Goal: Obtain resource: Download file/media

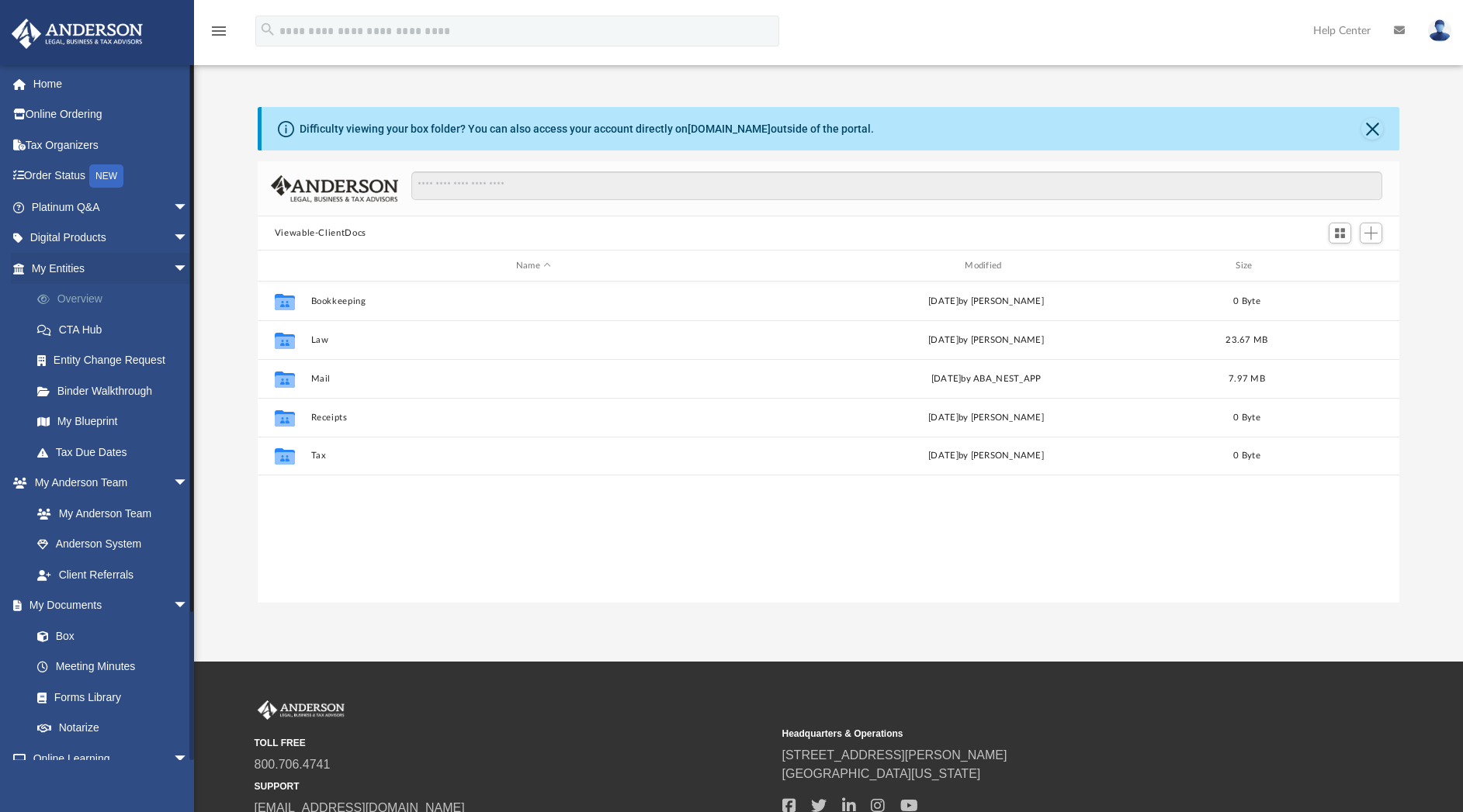
scroll to position [335, 1124]
click at [90, 300] on link "Overview" at bounding box center [117, 300] width 190 height 31
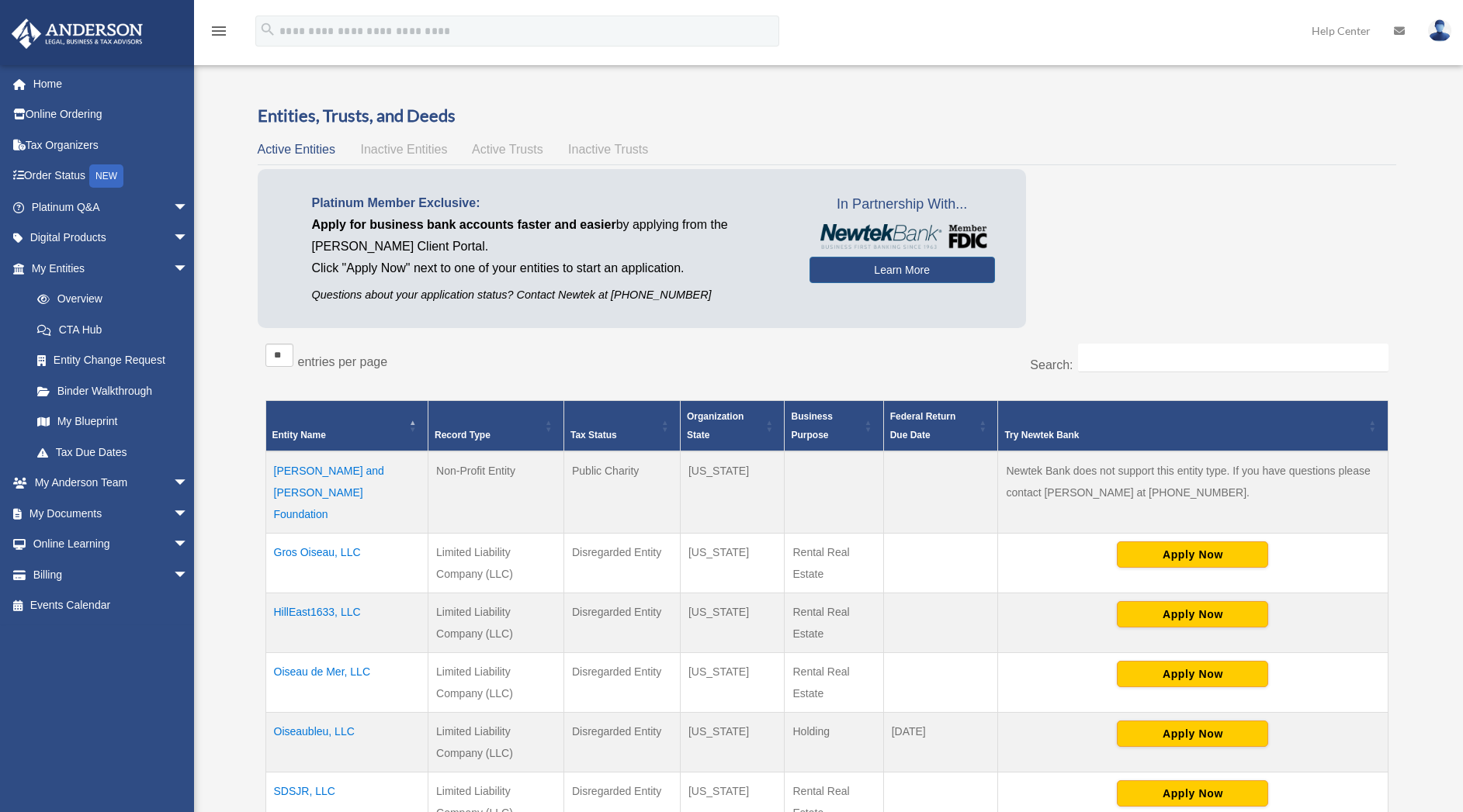
click at [311, 594] on td "HillEast1633, LLC" at bounding box center [347, 623] width 163 height 60
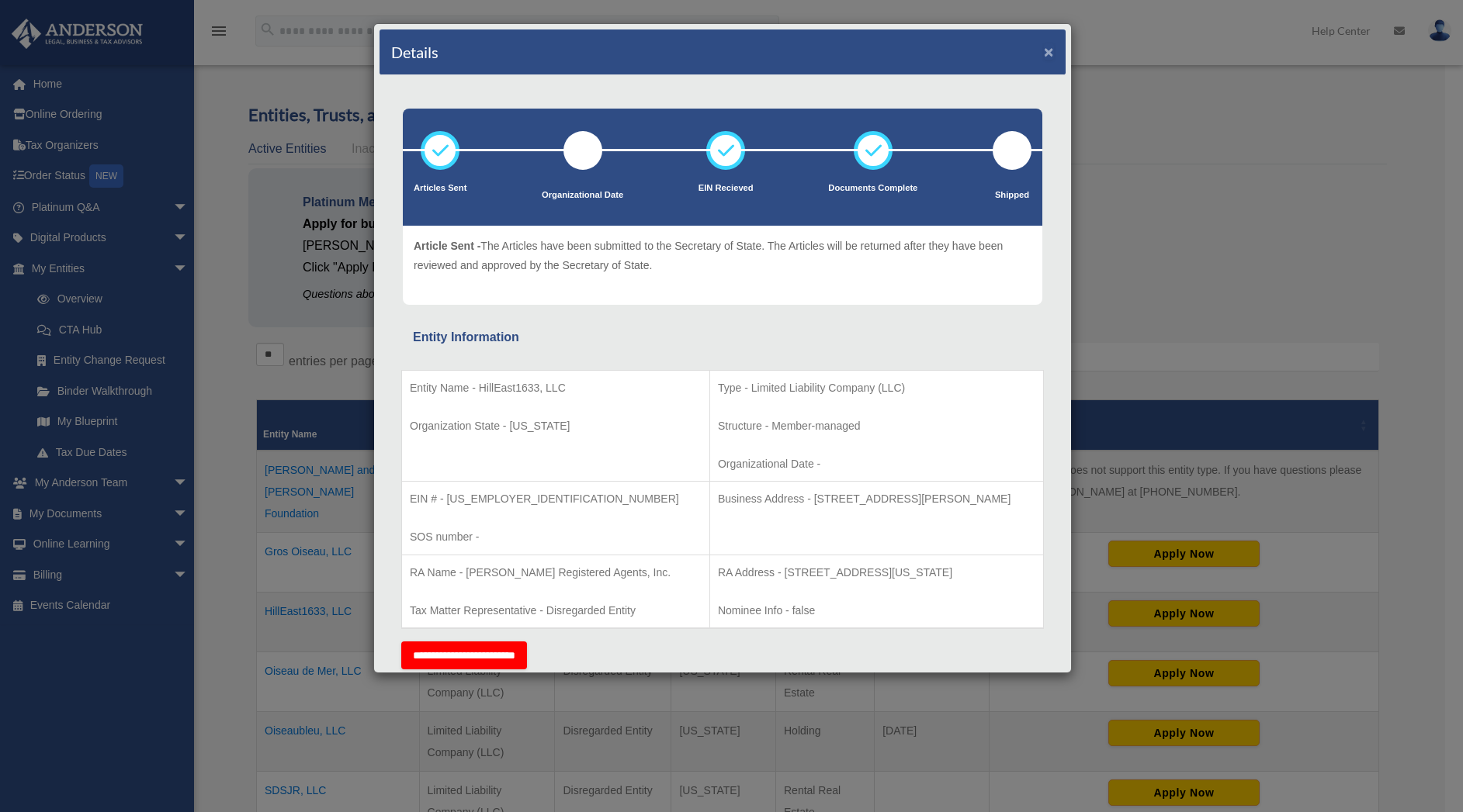
click at [1044, 53] on button "×" at bounding box center [1048, 52] width 10 height 17
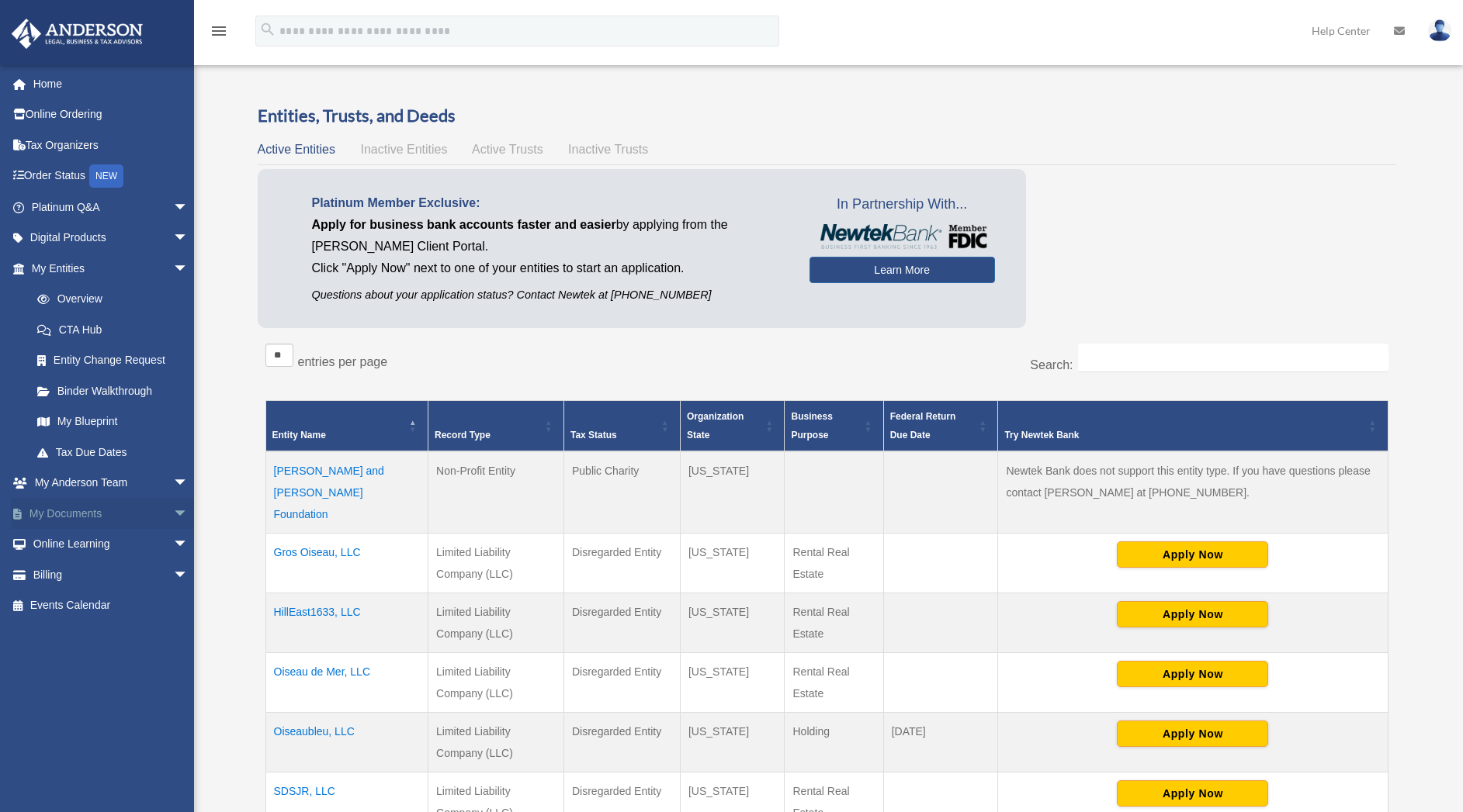
click at [173, 514] on span "arrow_drop_down" at bounding box center [189, 513] width 31 height 32
click at [67, 548] on link "Box" at bounding box center [117, 545] width 190 height 31
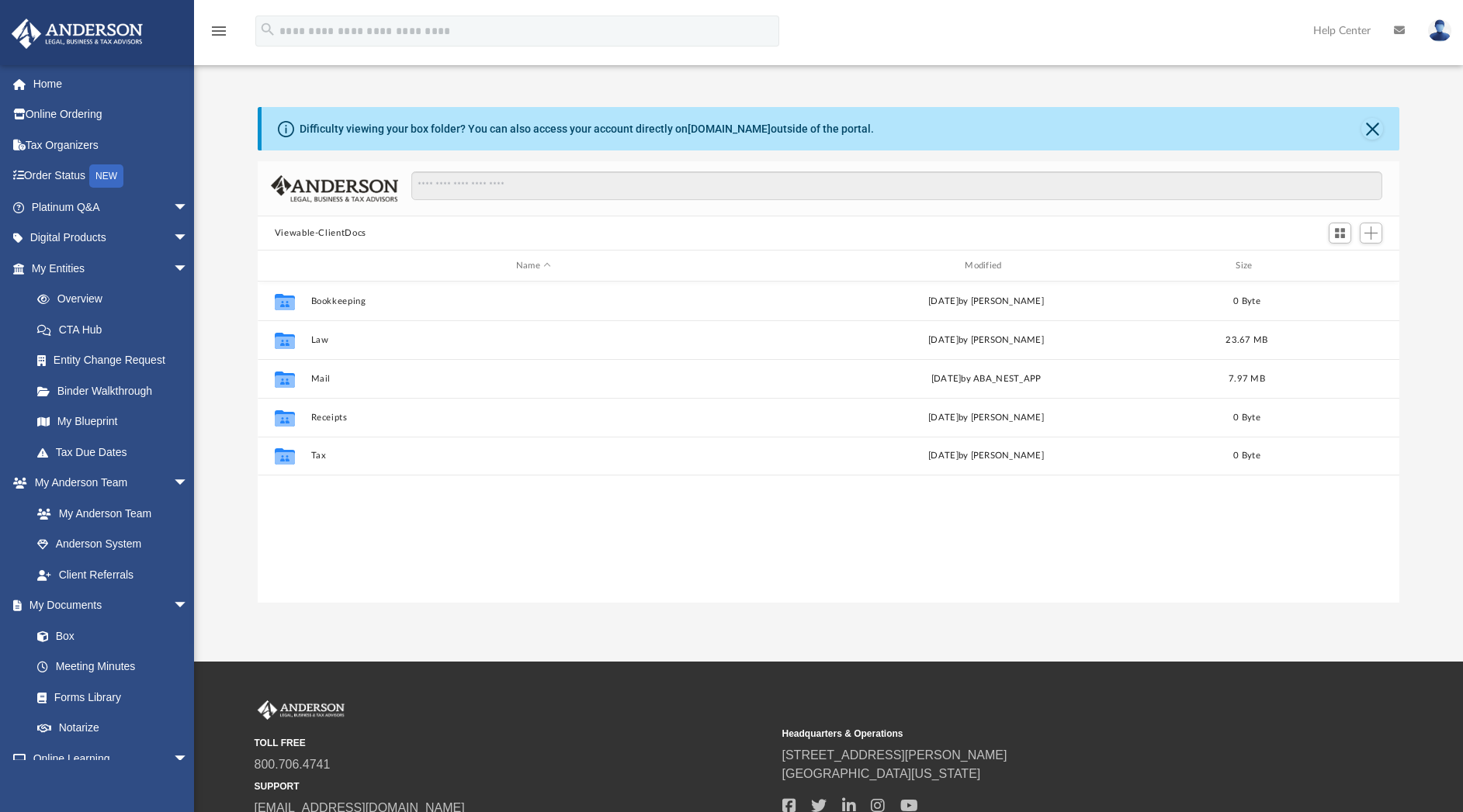
scroll to position [335, 1124]
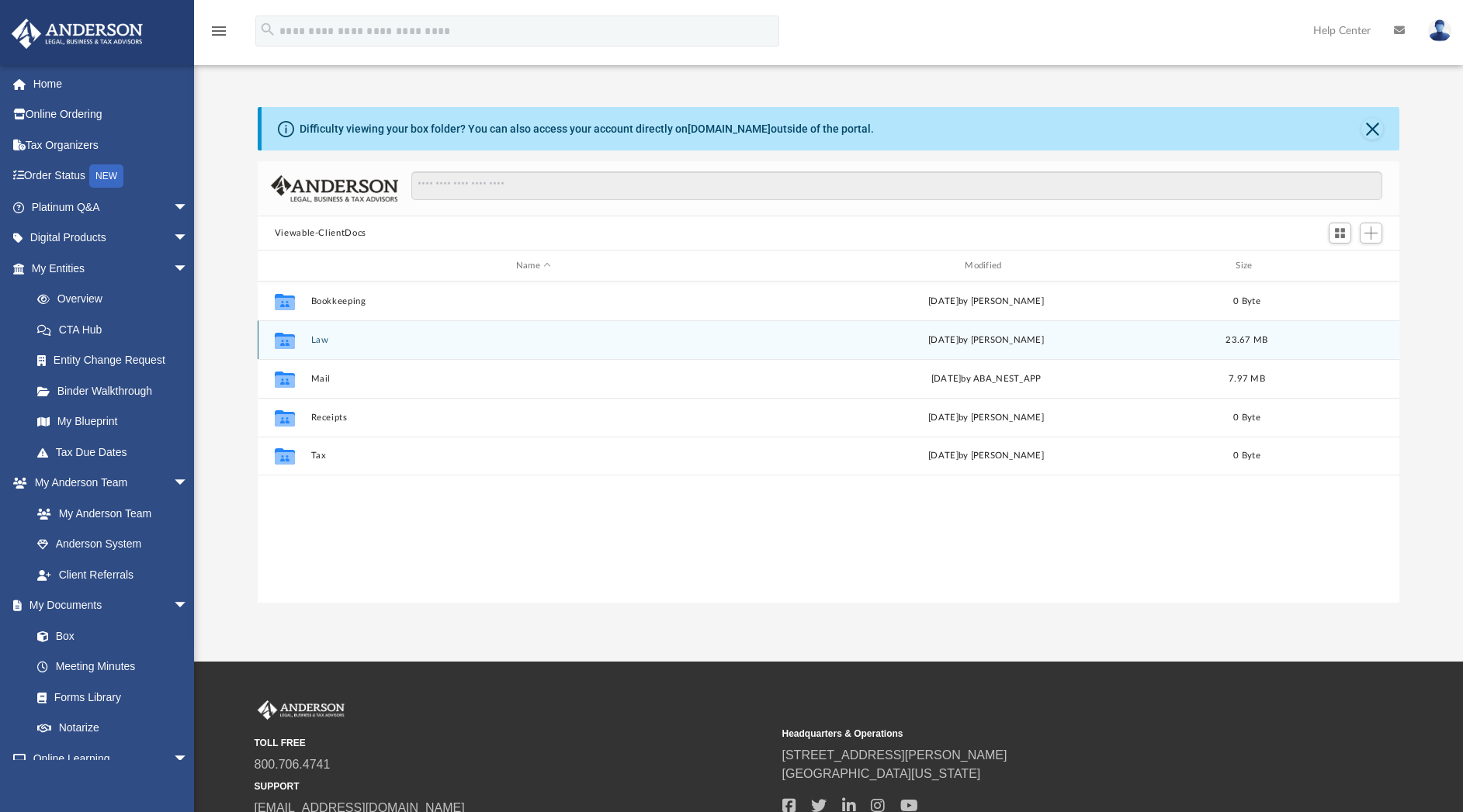
click at [328, 340] on button "Law" at bounding box center [533, 340] width 445 height 10
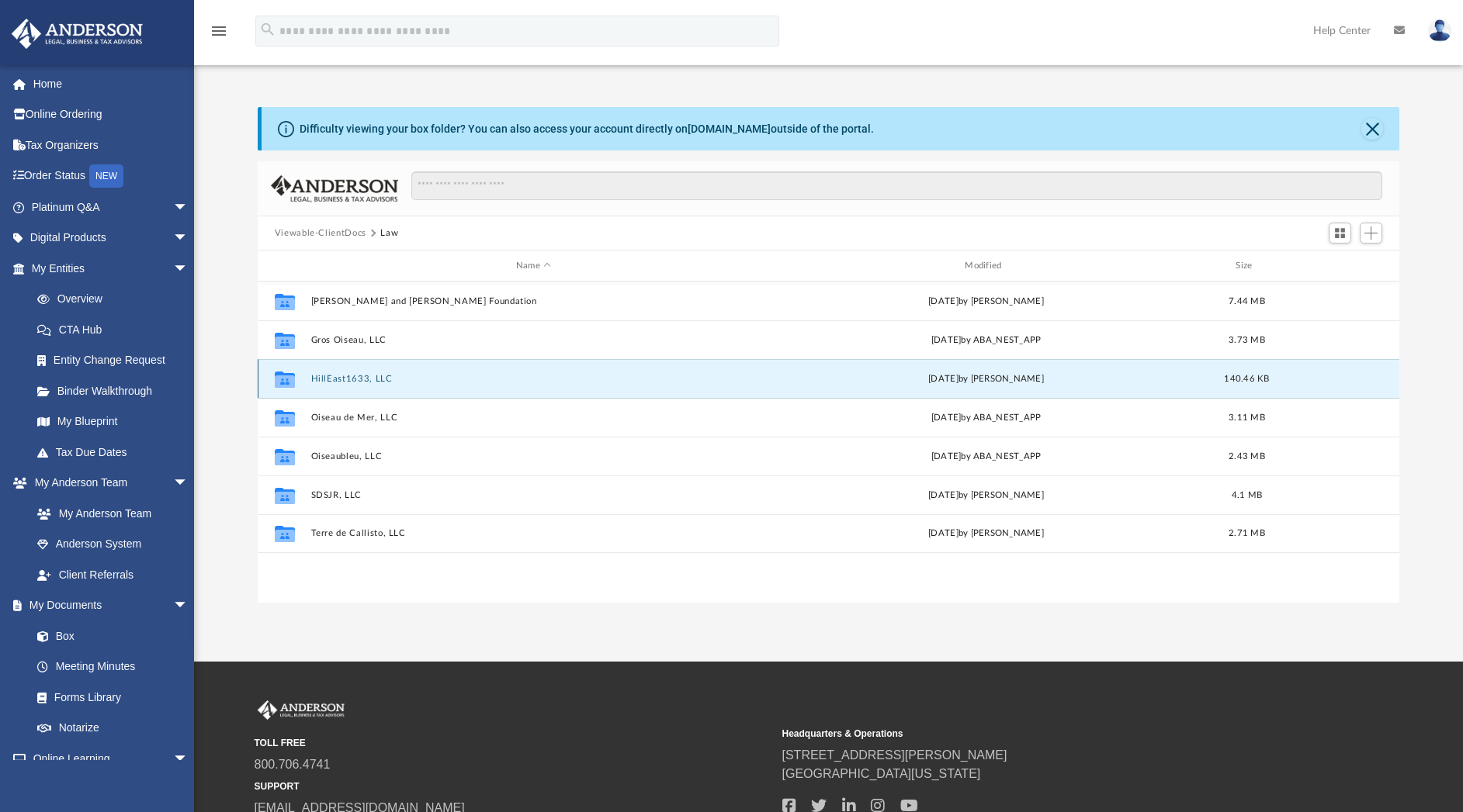
click at [338, 378] on button "HillEast1633, LLC" at bounding box center [533, 379] width 445 height 10
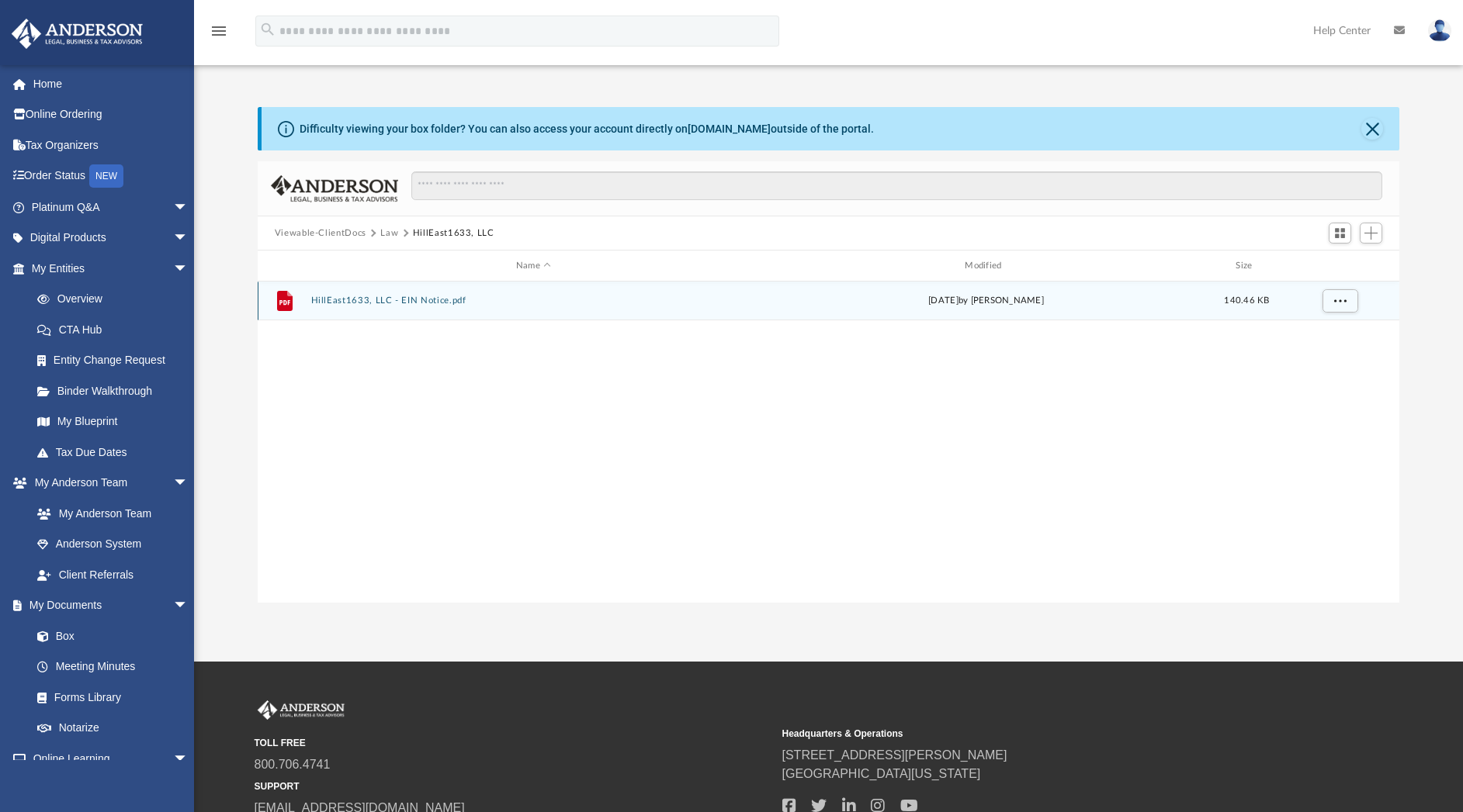
click at [343, 297] on button "HillEast1633, LLC - EIN Notice.pdf" at bounding box center [533, 300] width 445 height 10
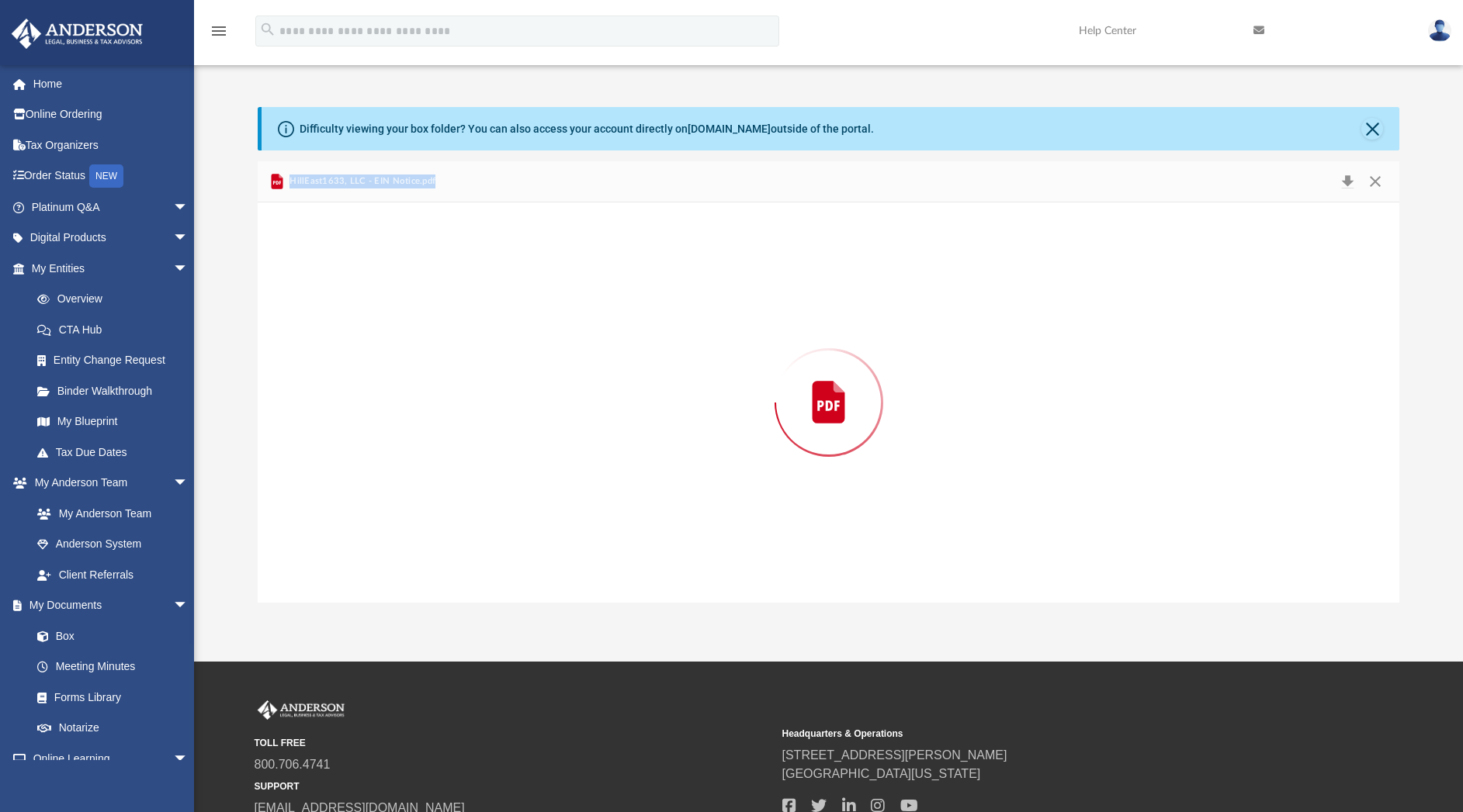
click at [343, 297] on div "Preview" at bounding box center [828, 403] width 1142 height 400
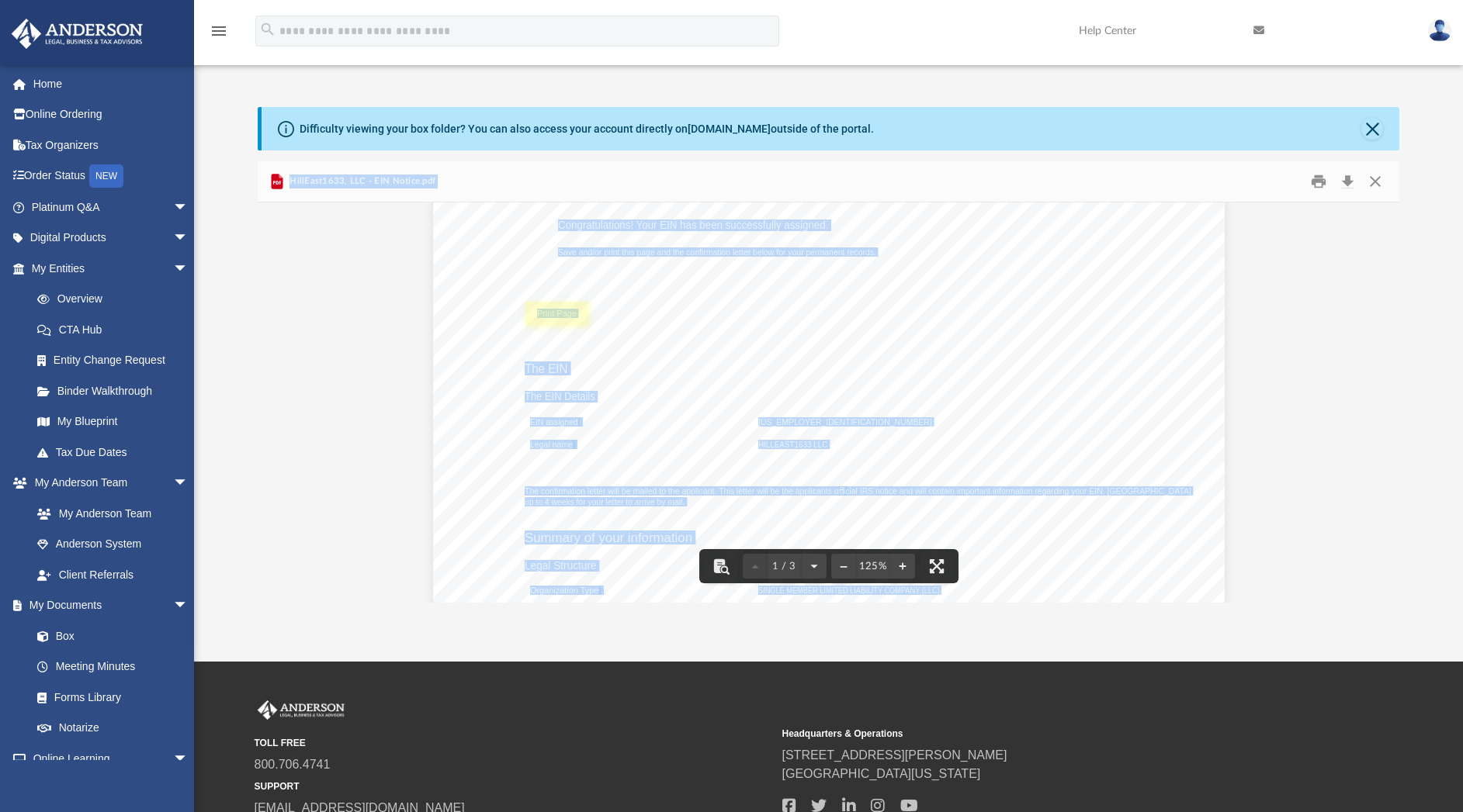
click at [558, 317] on link "Page 1" at bounding box center [557, 313] width 64 height 25
click at [1342, 182] on button "Download" at bounding box center [1347, 182] width 28 height 24
click at [1370, 118] on button "Close" at bounding box center [1372, 129] width 22 height 22
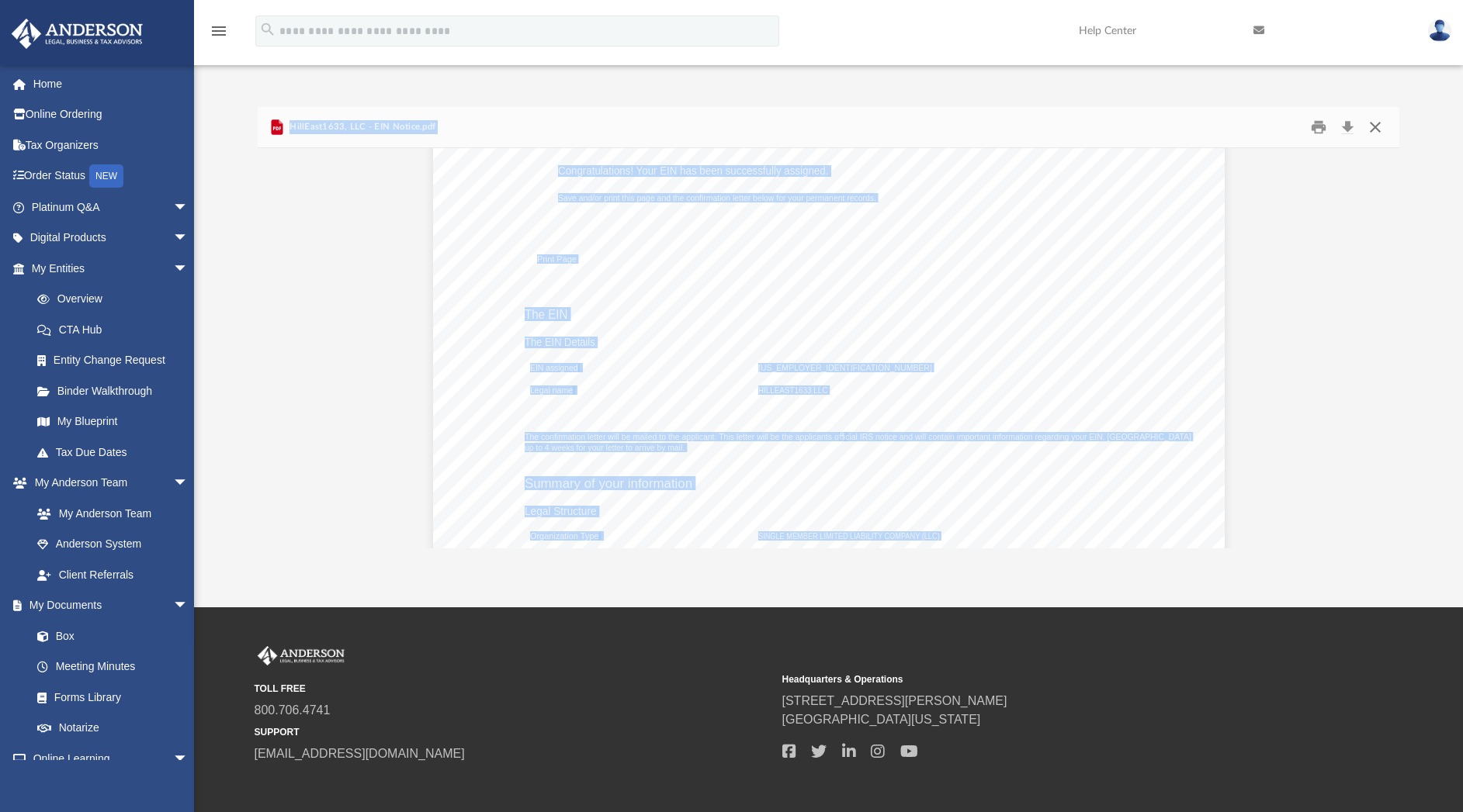
click at [1375, 127] on button "Close" at bounding box center [1375, 127] width 28 height 24
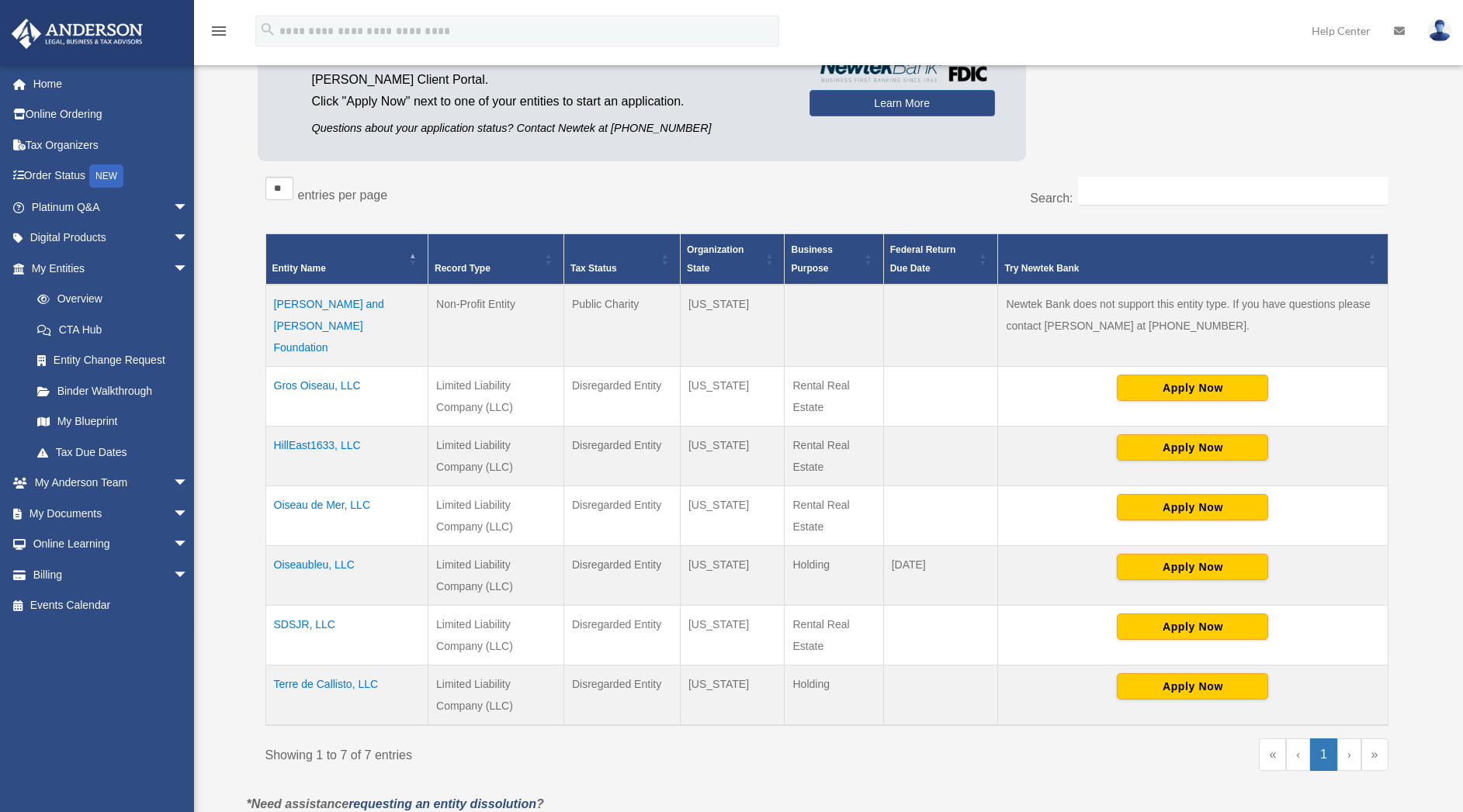
scroll to position [171, 0]
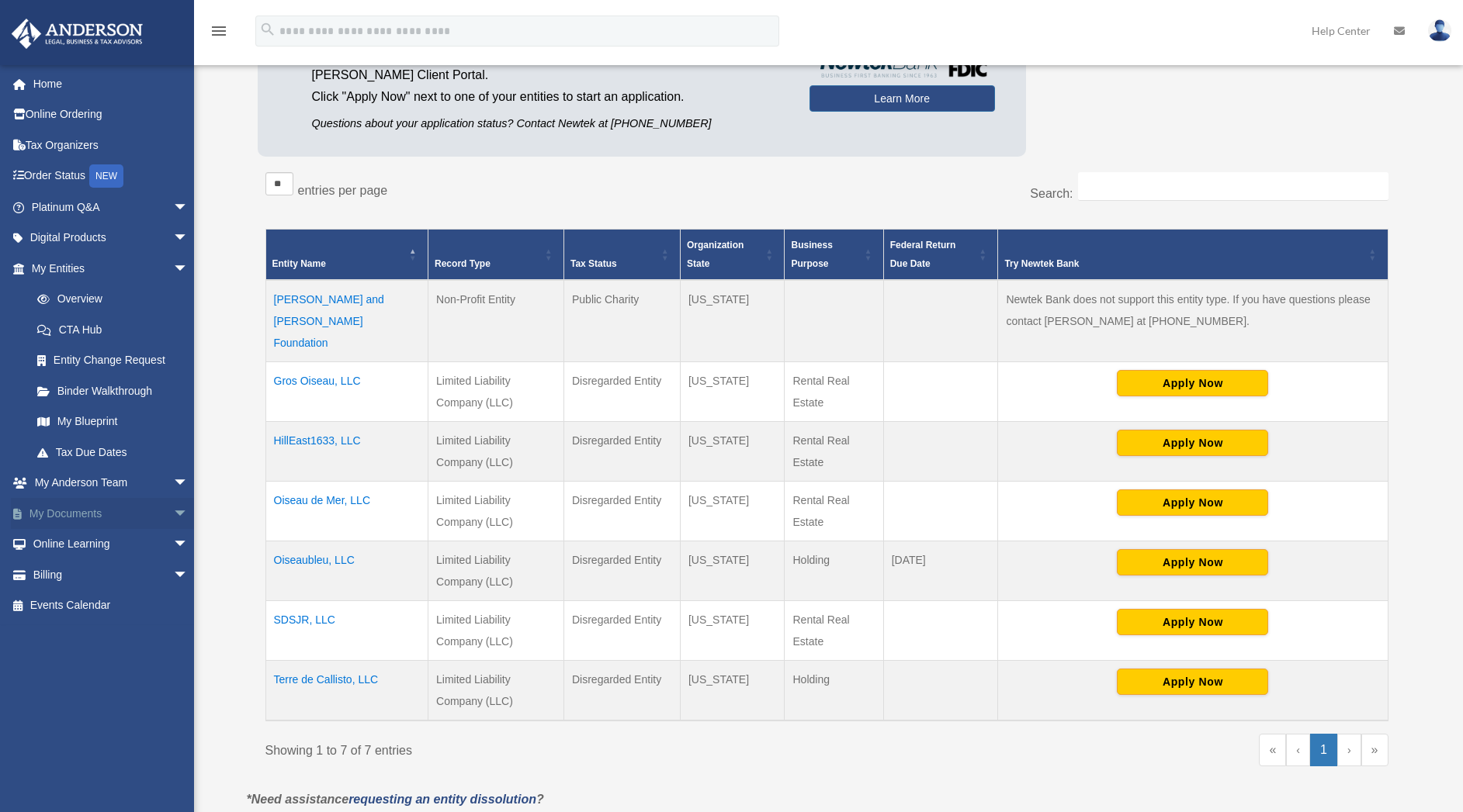
click at [173, 516] on span "arrow_drop_down" at bounding box center [189, 513] width 31 height 32
click at [71, 548] on link "Box" at bounding box center [117, 545] width 190 height 31
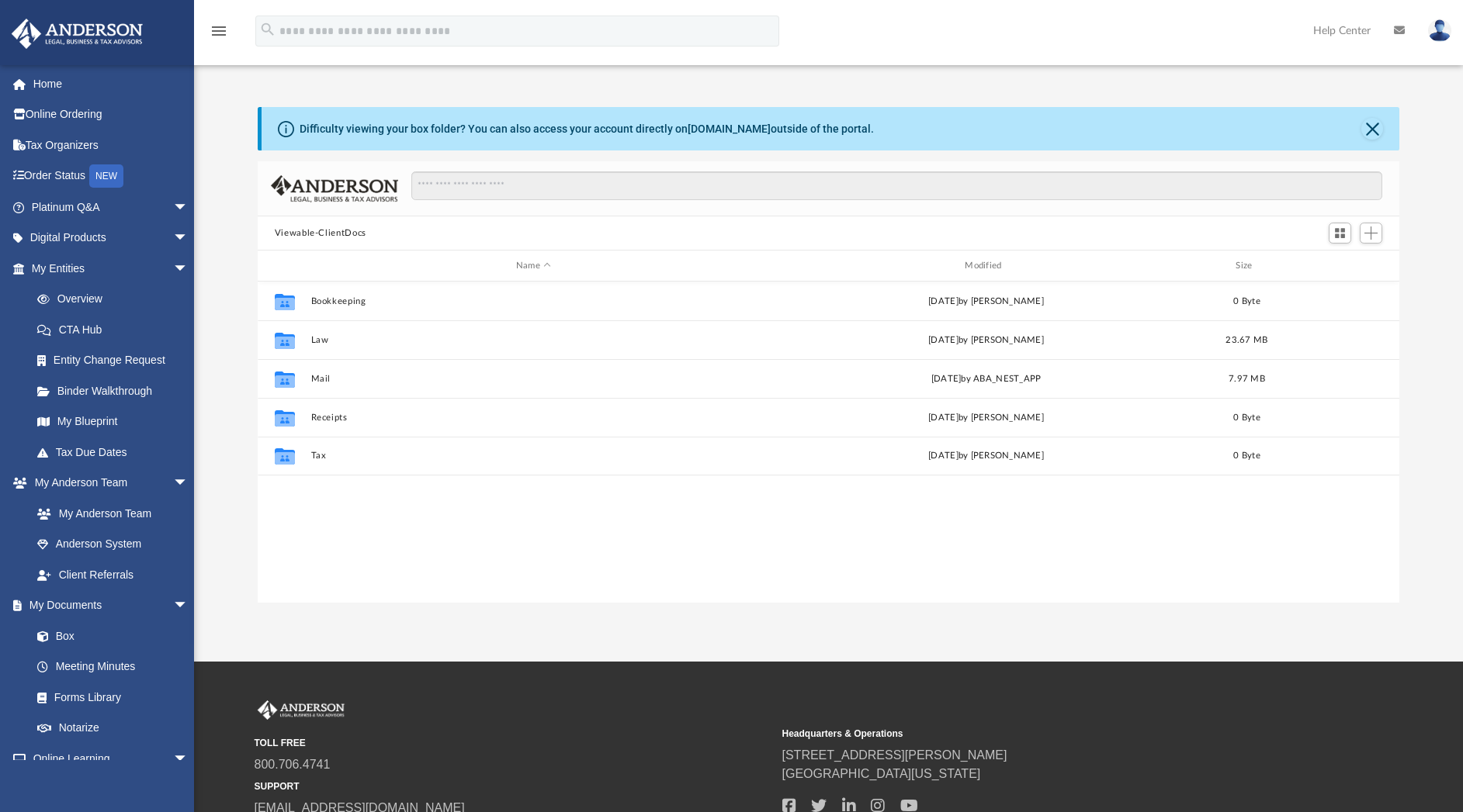
scroll to position [335, 1124]
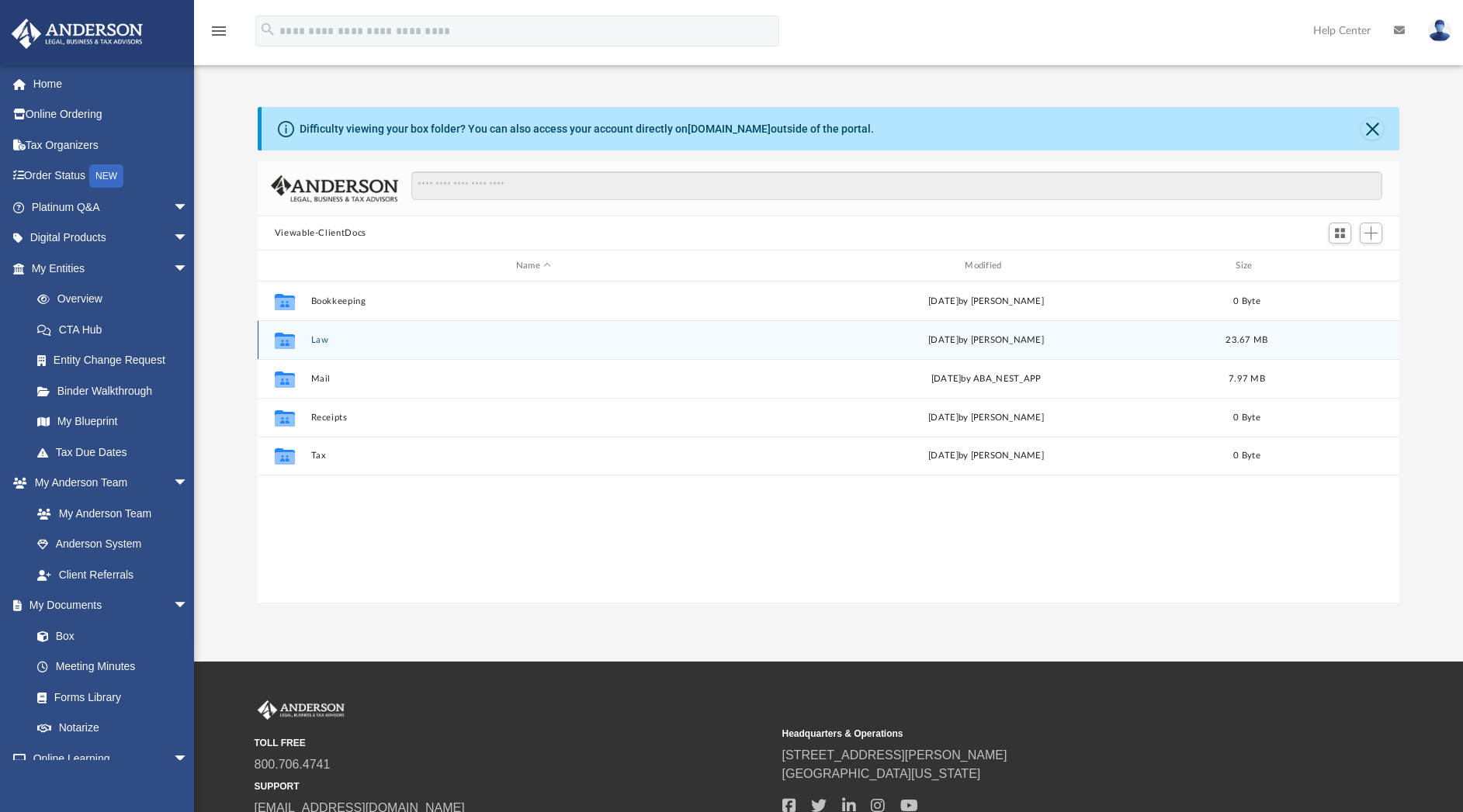
click at [317, 339] on button "Law" at bounding box center [533, 340] width 445 height 10
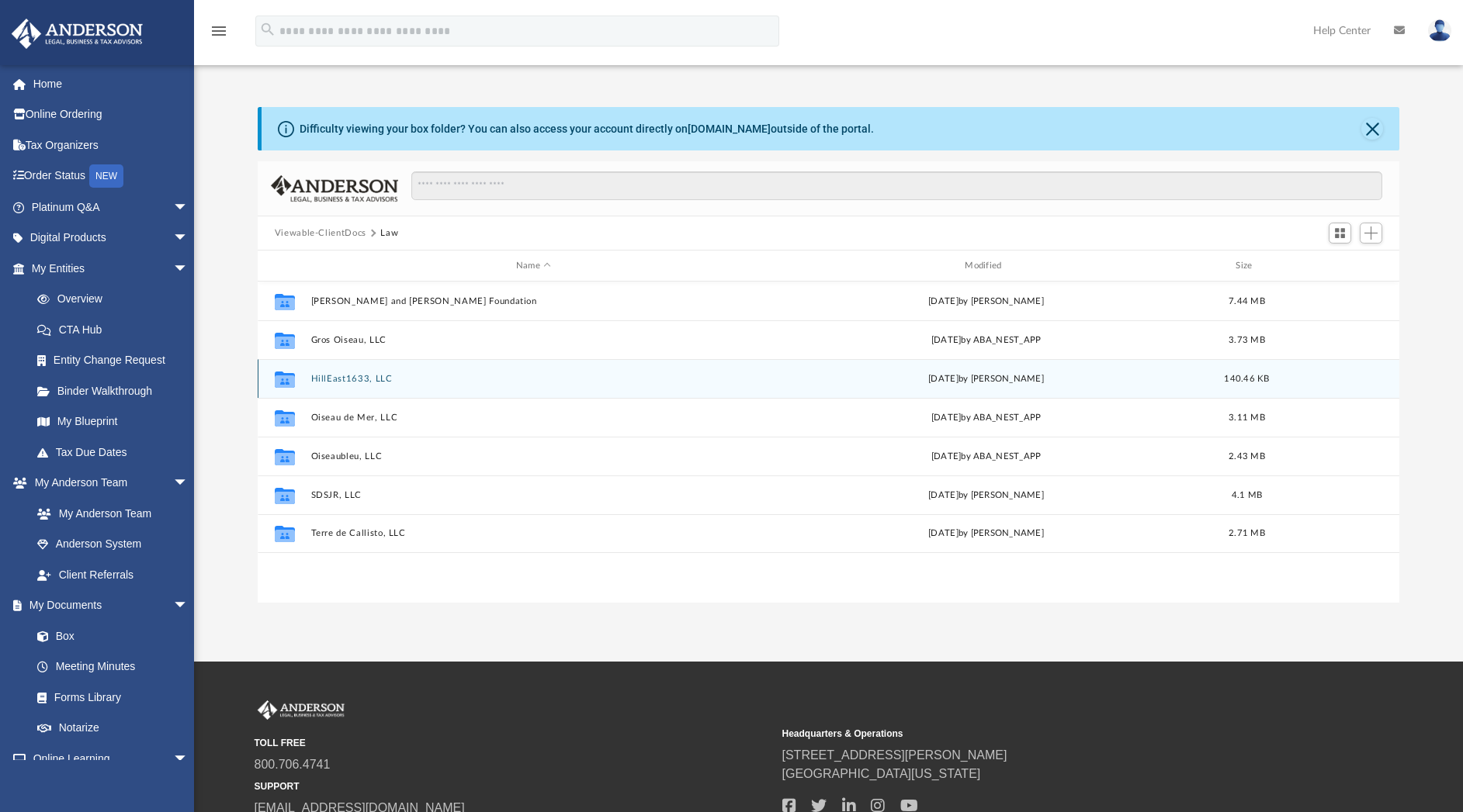
click at [344, 379] on button "HillEast1633, LLC" at bounding box center [533, 379] width 445 height 10
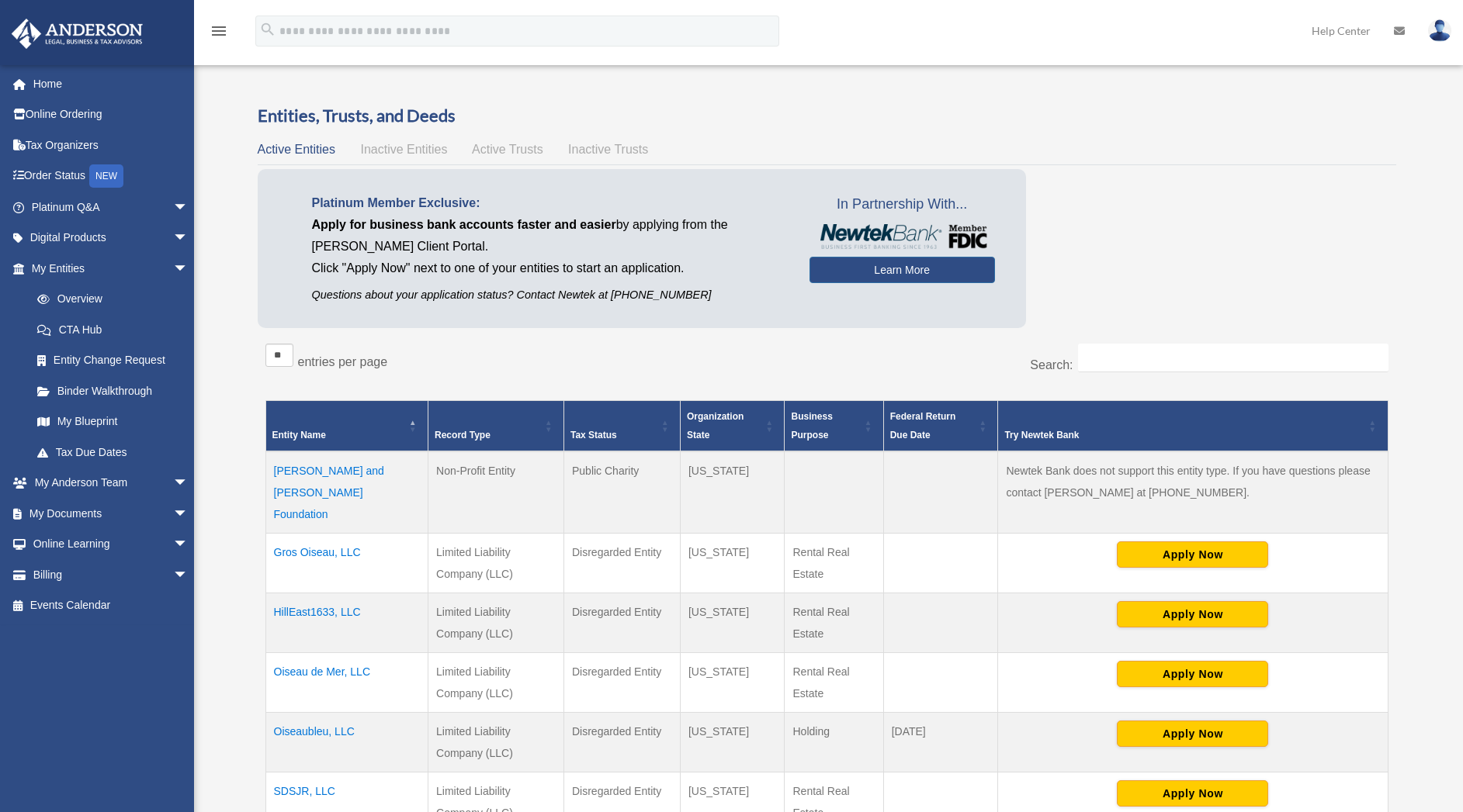
scroll to position [171, 0]
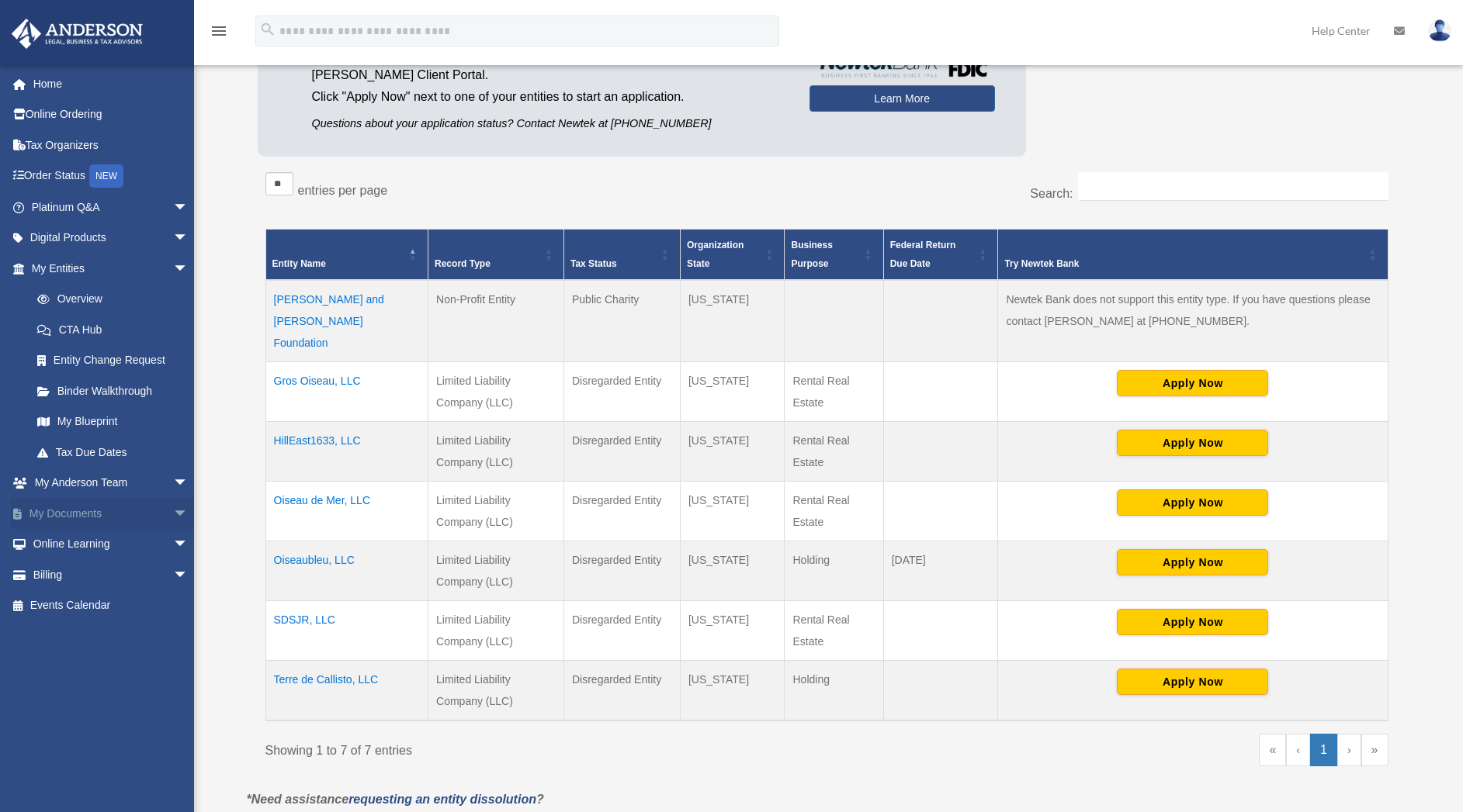
click at [173, 511] on span "arrow_drop_down" at bounding box center [189, 513] width 31 height 32
click at [71, 541] on link "Box" at bounding box center [117, 545] width 190 height 31
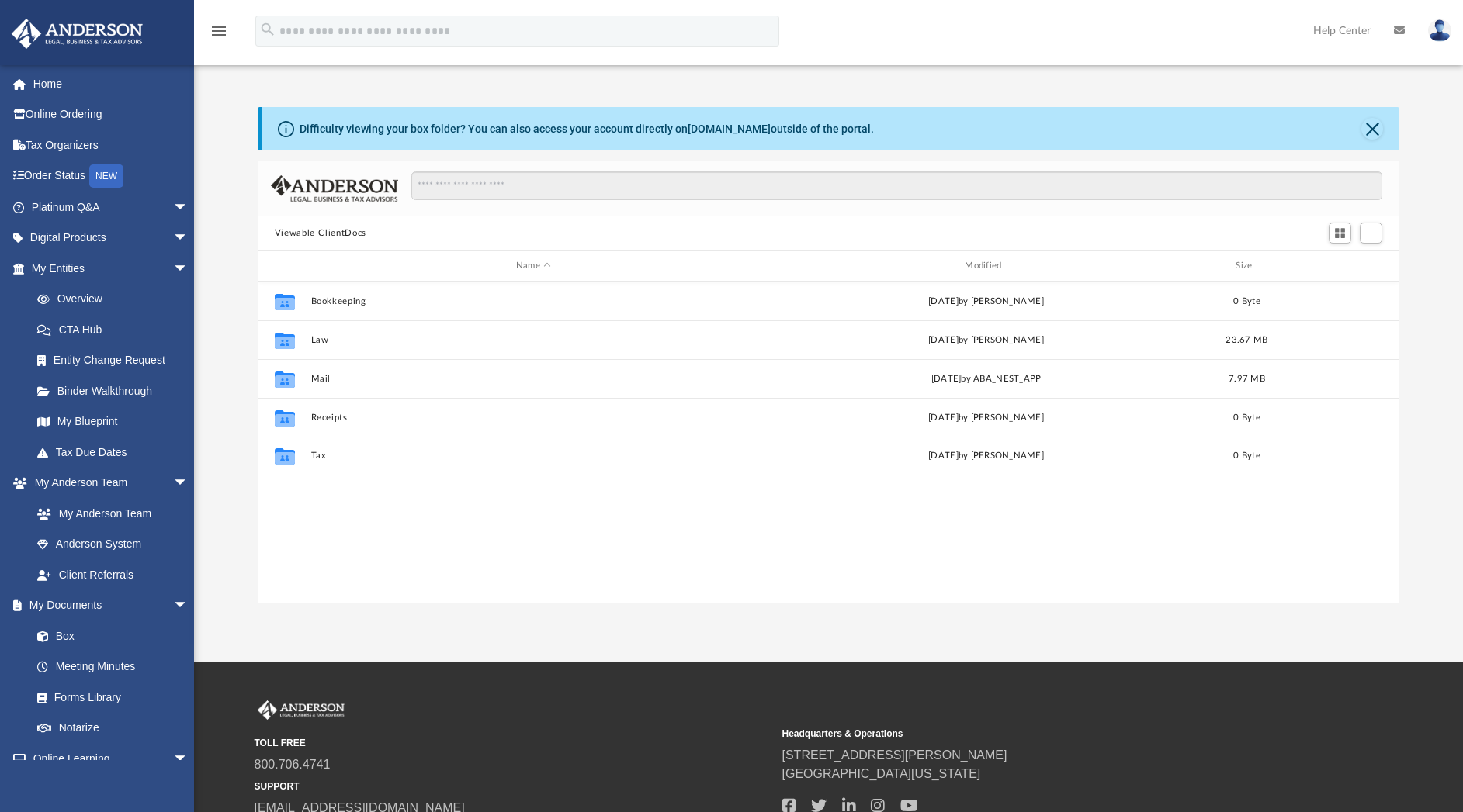
scroll to position [335, 1124]
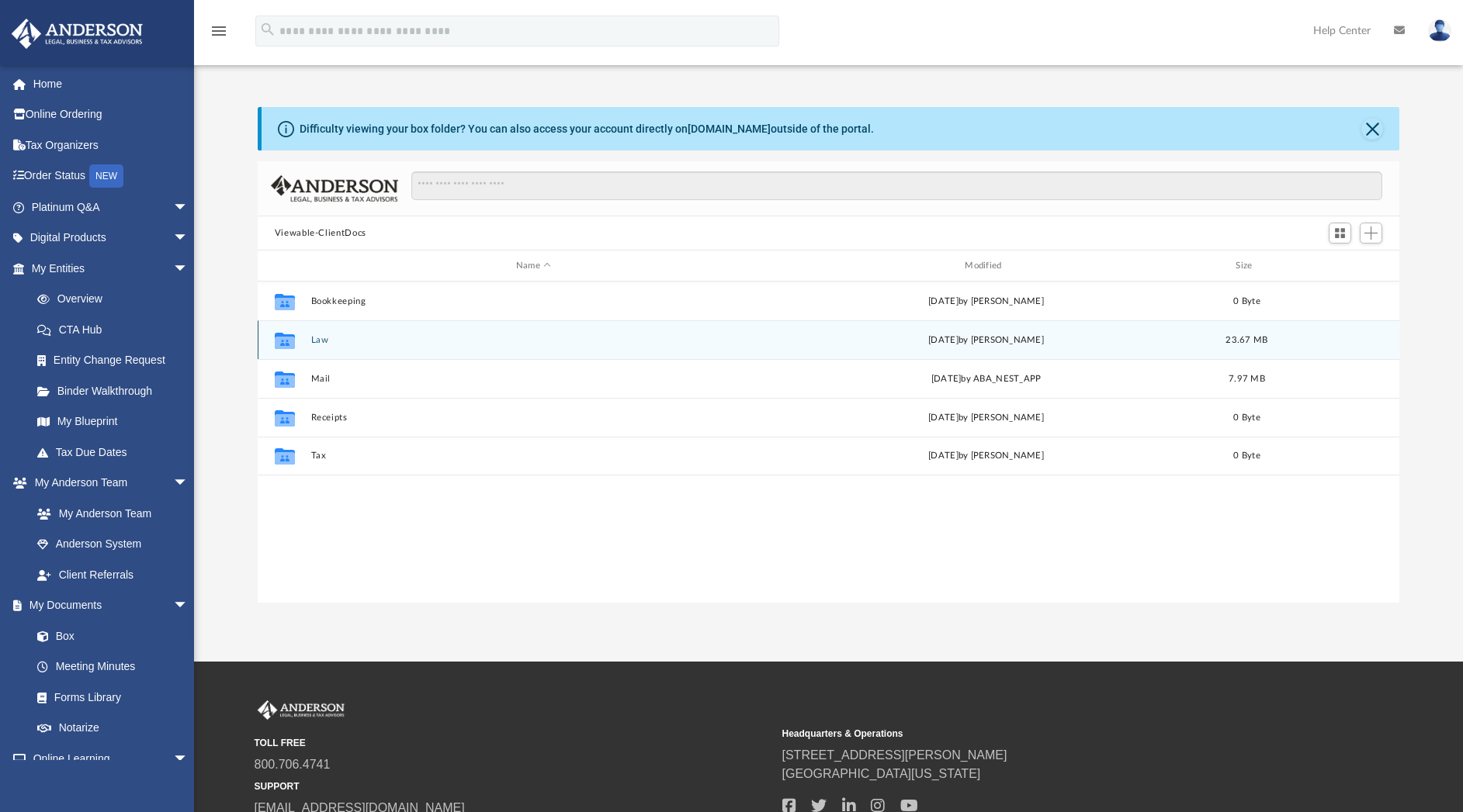
click at [328, 339] on button "Law" at bounding box center [533, 340] width 445 height 10
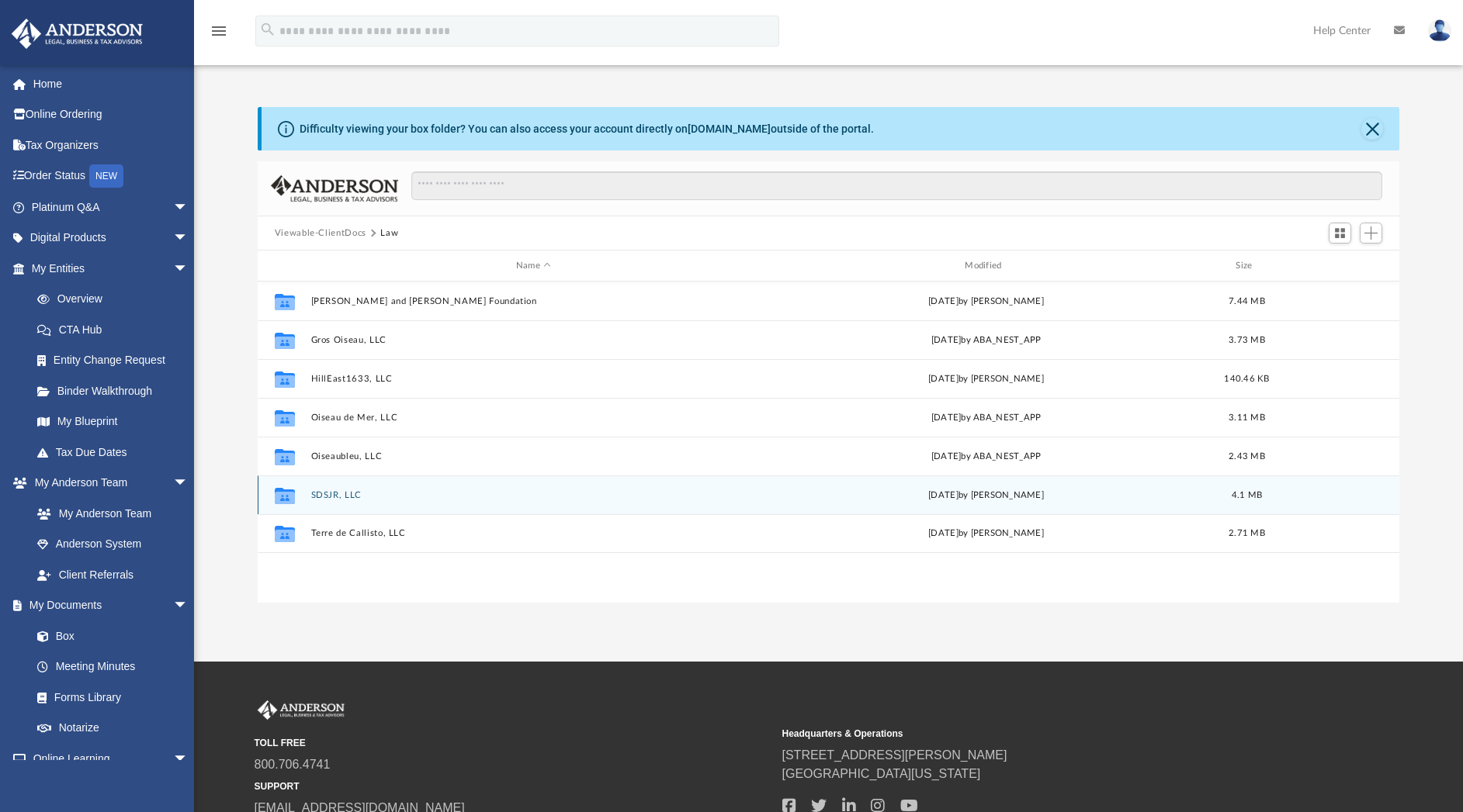
click at [332, 496] on button "SDSJR, LLC" at bounding box center [533, 495] width 445 height 10
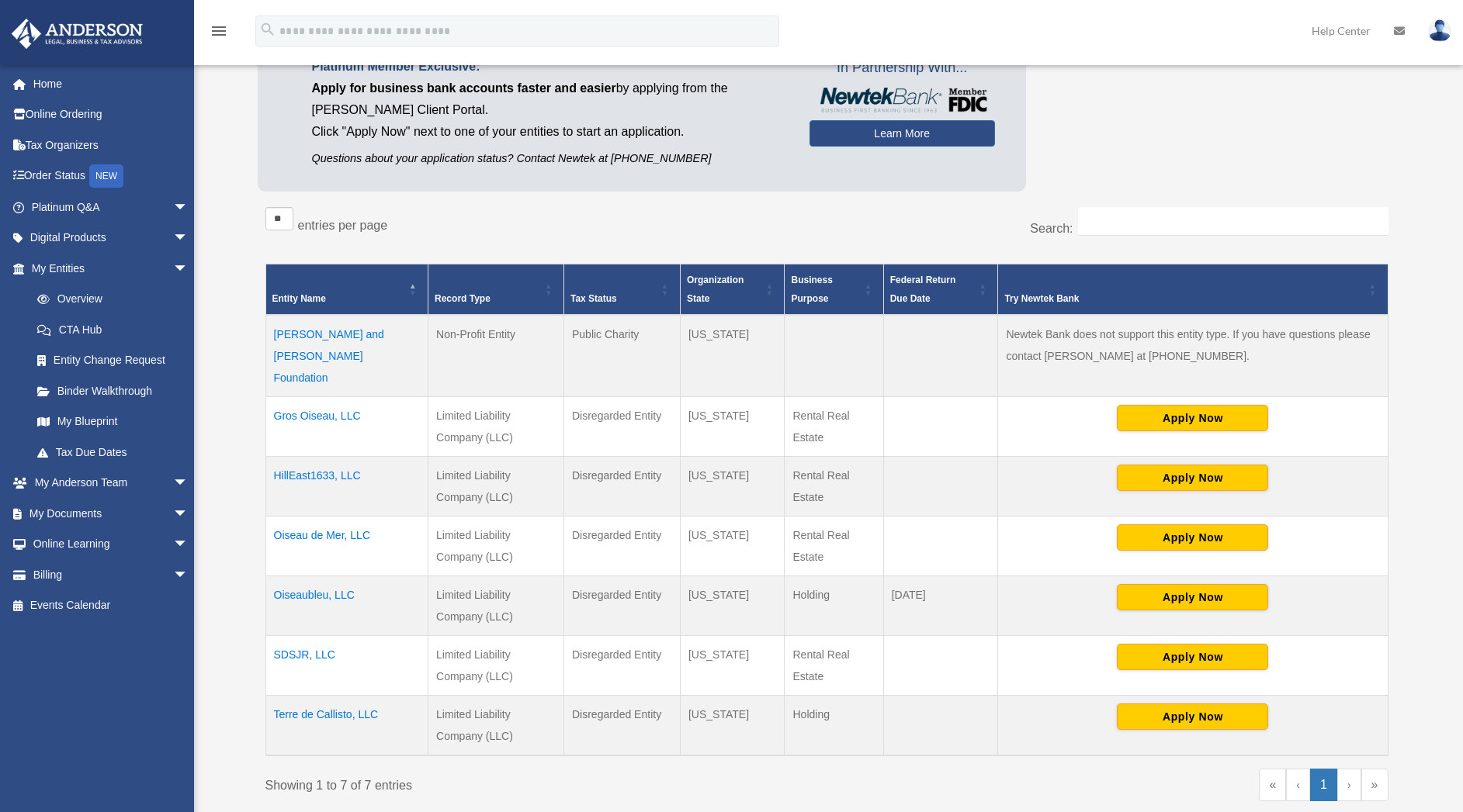
scroll to position [137, 0]
